Goal: Task Accomplishment & Management: Manage account settings

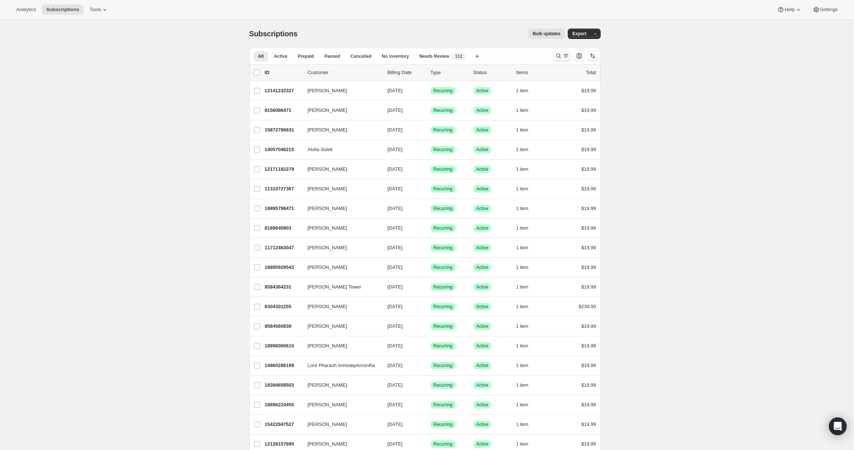
click at [556, 55] on button "Search and filter results" at bounding box center [563, 56] width 18 height 10
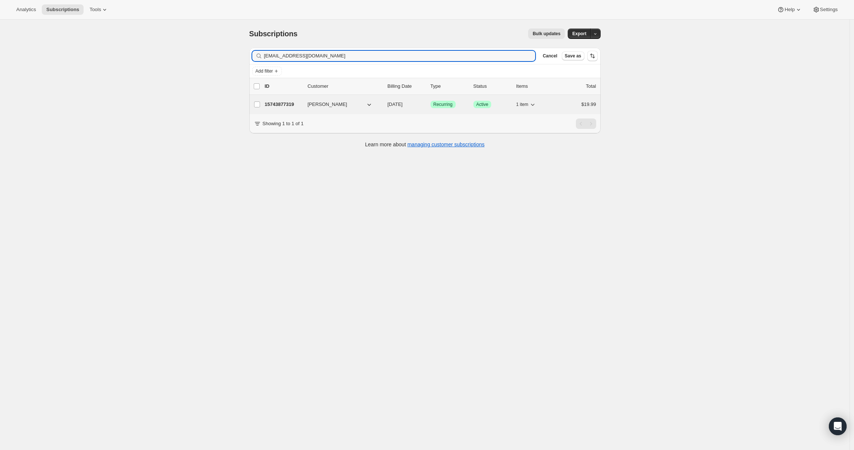
type input "[EMAIL_ADDRESS][DOMAIN_NAME]"
click at [326, 103] on span "[PERSON_NAME]" at bounding box center [328, 104] width 40 height 7
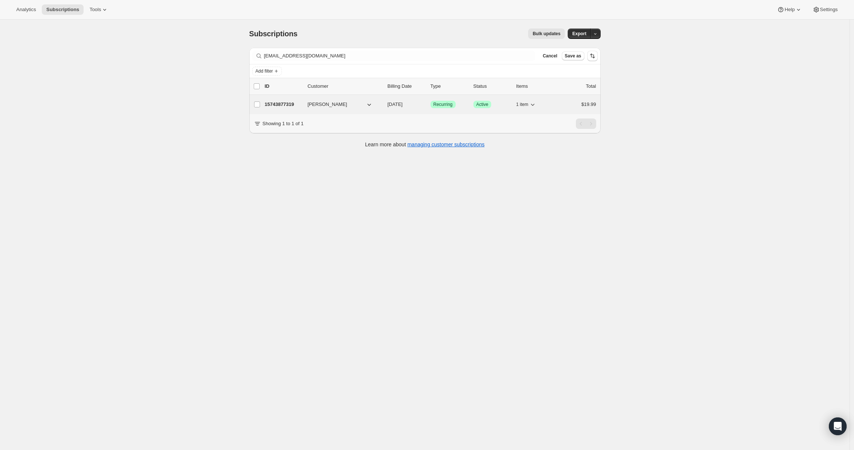
click at [286, 104] on p "15743877319" at bounding box center [283, 104] width 37 height 7
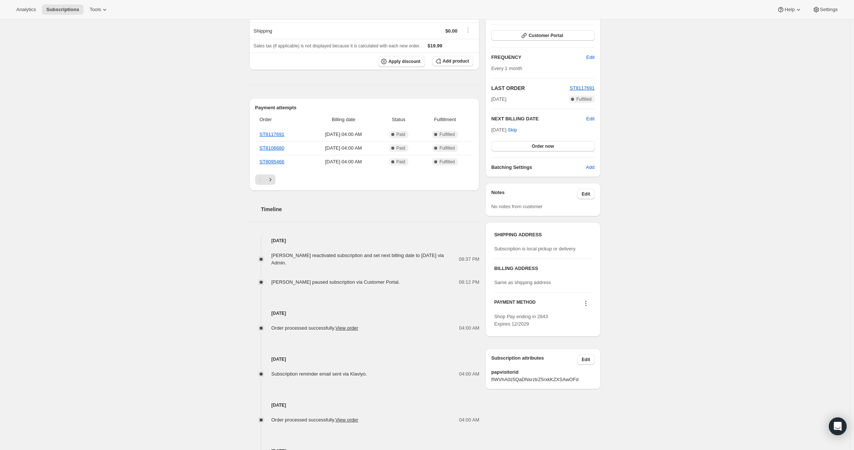
scroll to position [167, 0]
